Goal: Find specific page/section: Find specific page/section

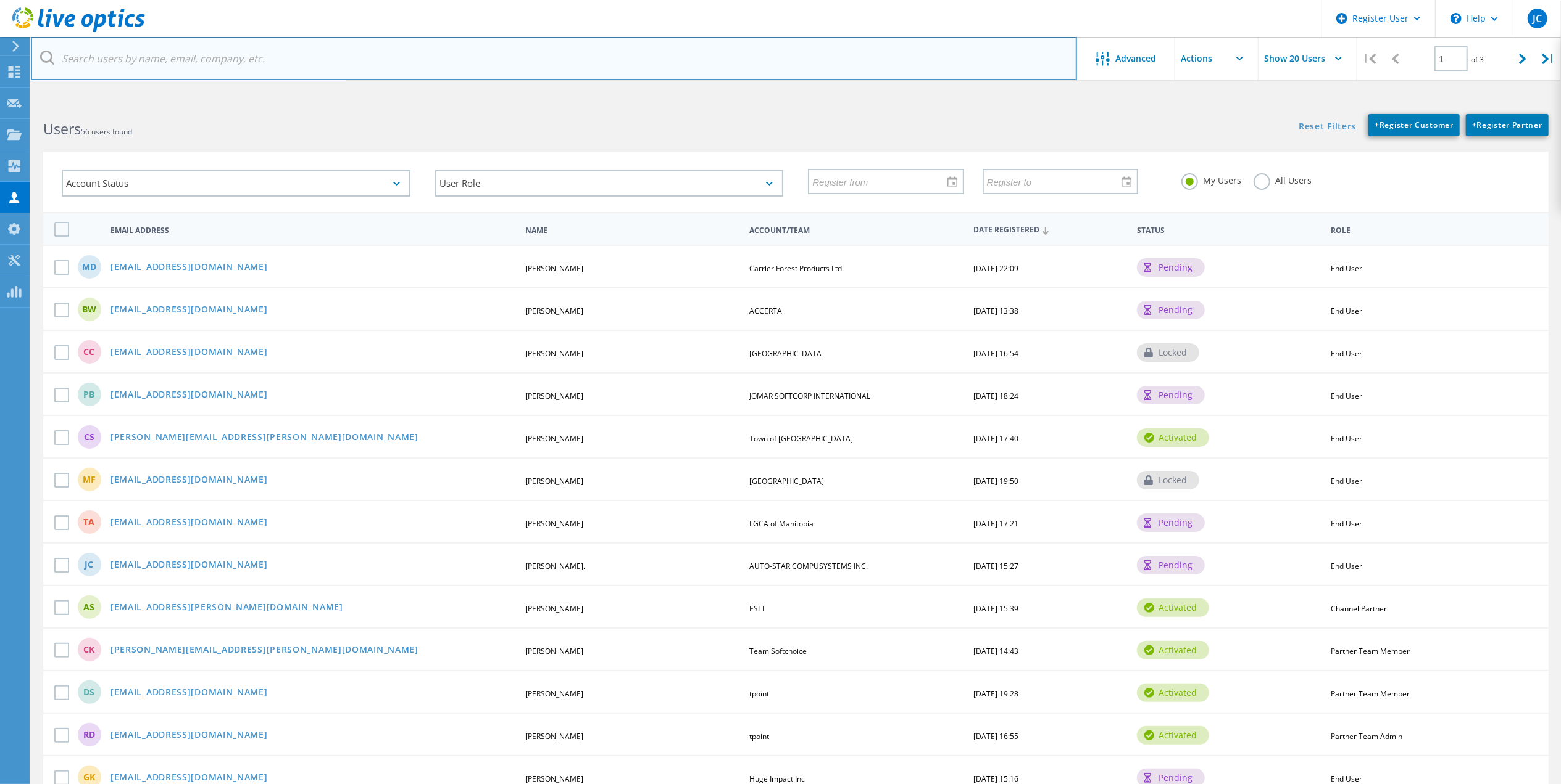
click at [618, 68] on input "text" at bounding box center [554, 58] width 1046 height 43
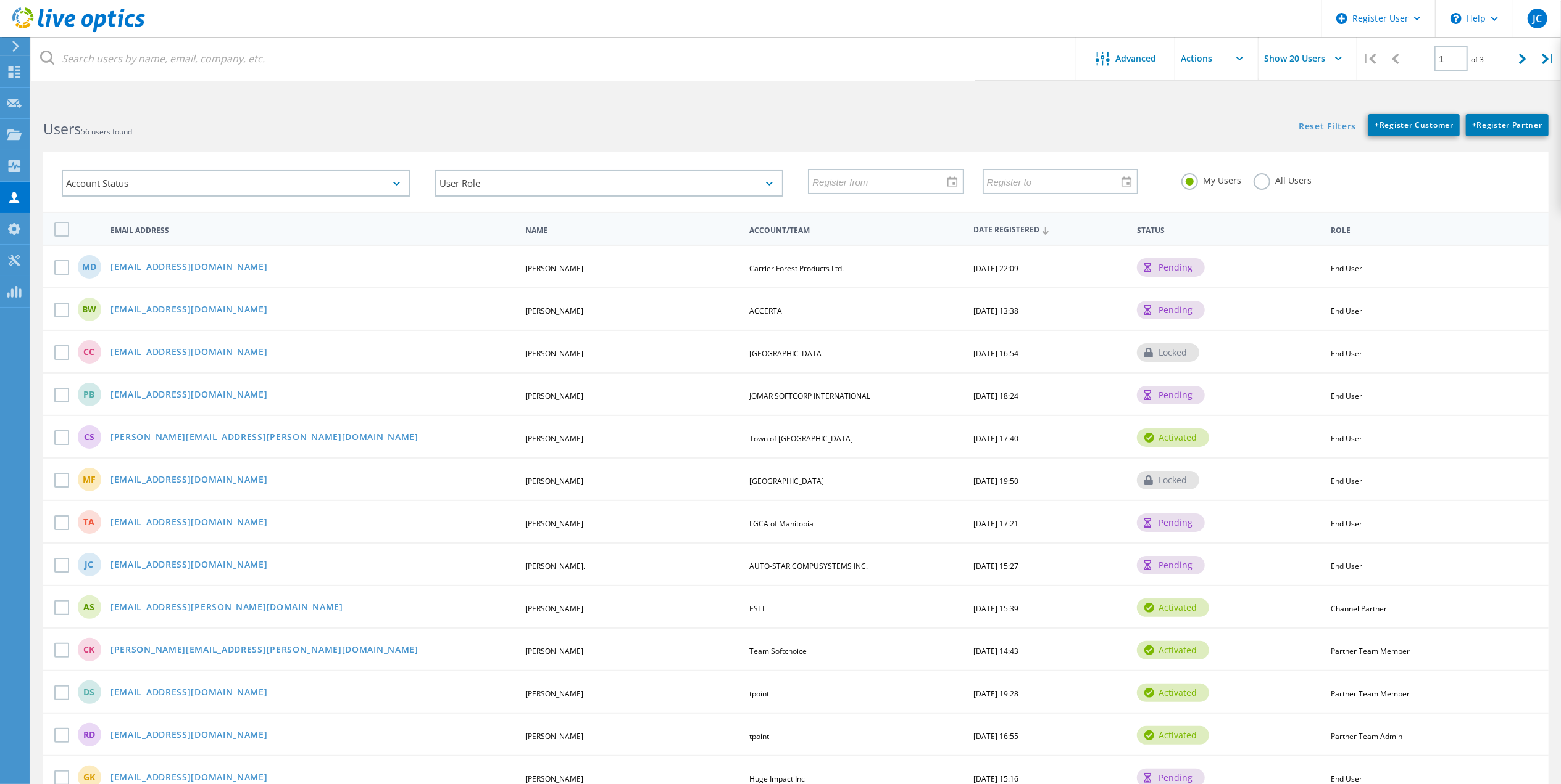
click at [1264, 176] on label "All Users" at bounding box center [1283, 180] width 58 height 12
click at [0, 0] on input "All Users" at bounding box center [0, 0] width 0 height 0
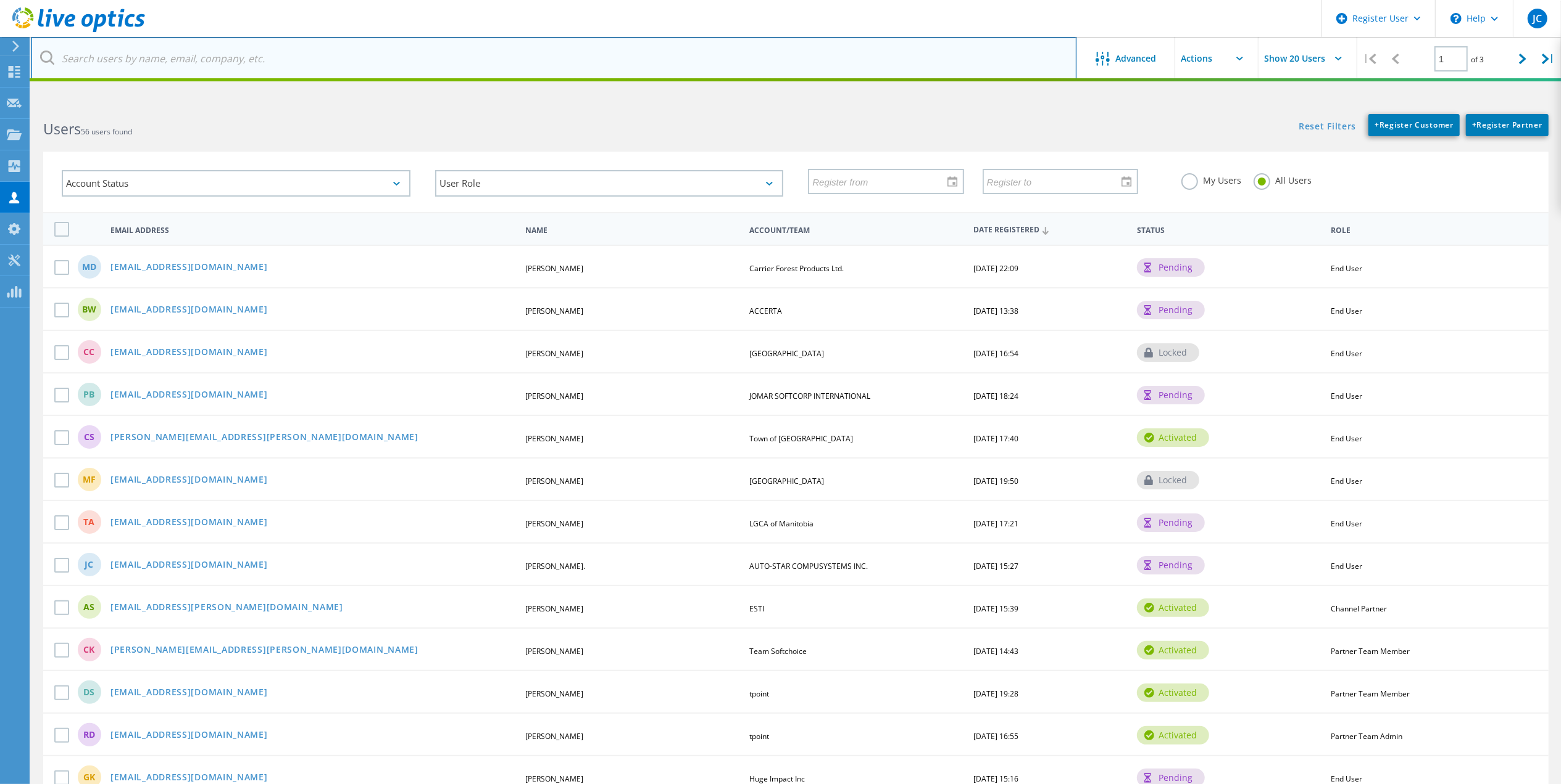
click at [772, 57] on input "text" at bounding box center [554, 58] width 1046 height 43
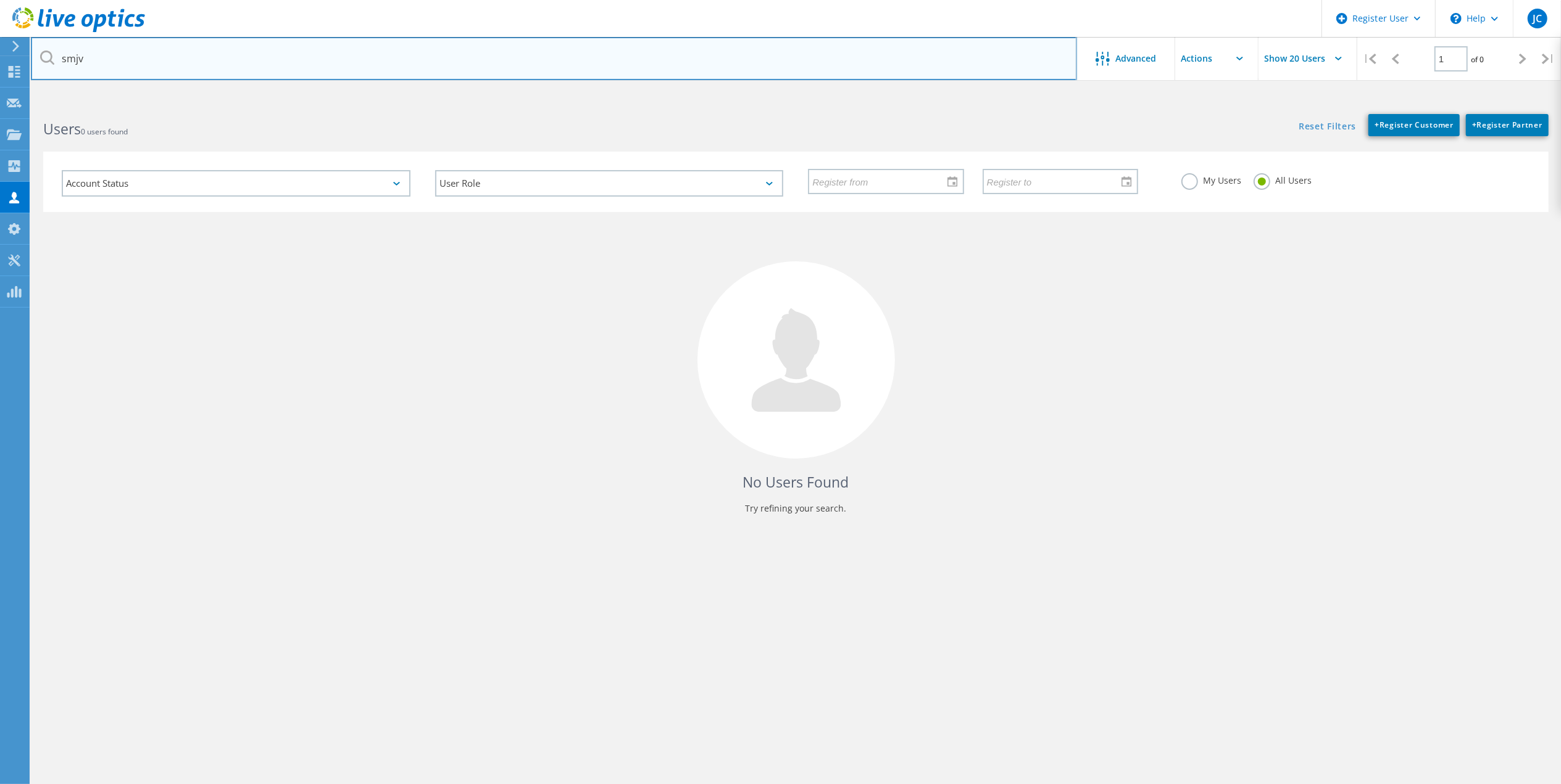
type input "smjv"
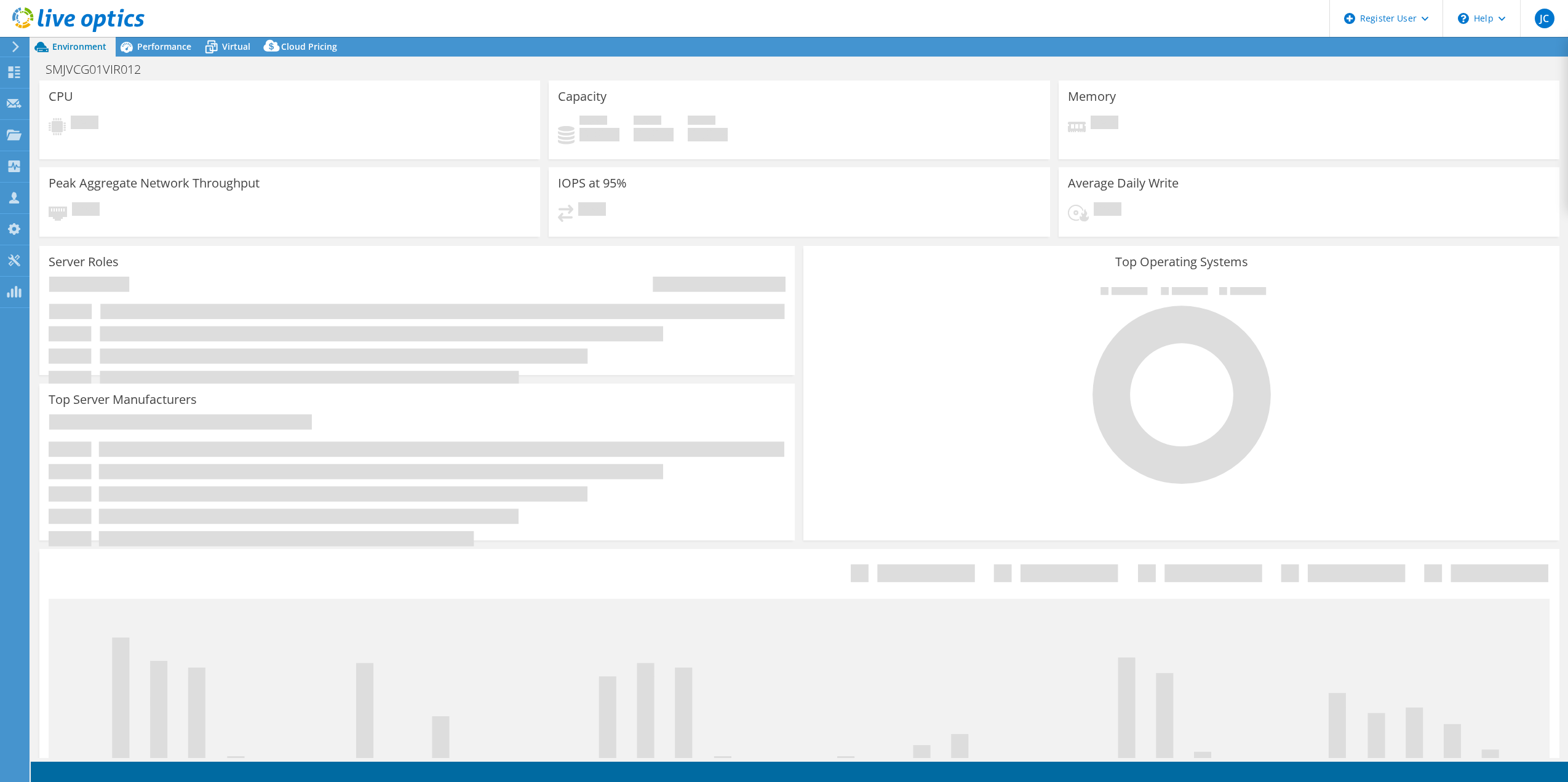
select select "USD"
